Goal: Information Seeking & Learning: Learn about a topic

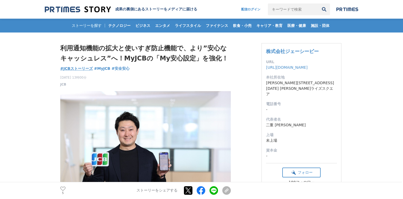
click at [89, 69] on span "#JCBストーリーズ" at bounding box center [76, 68] width 33 height 5
click at [104, 70] on span "#MyJCB" at bounding box center [102, 68] width 16 height 5
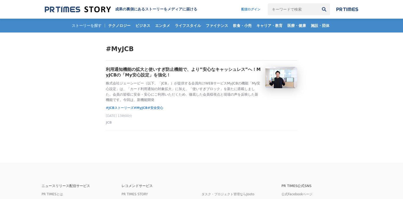
click at [93, 8] on img at bounding box center [78, 9] width 66 height 7
